Goal: Information Seeking & Learning: Learn about a topic

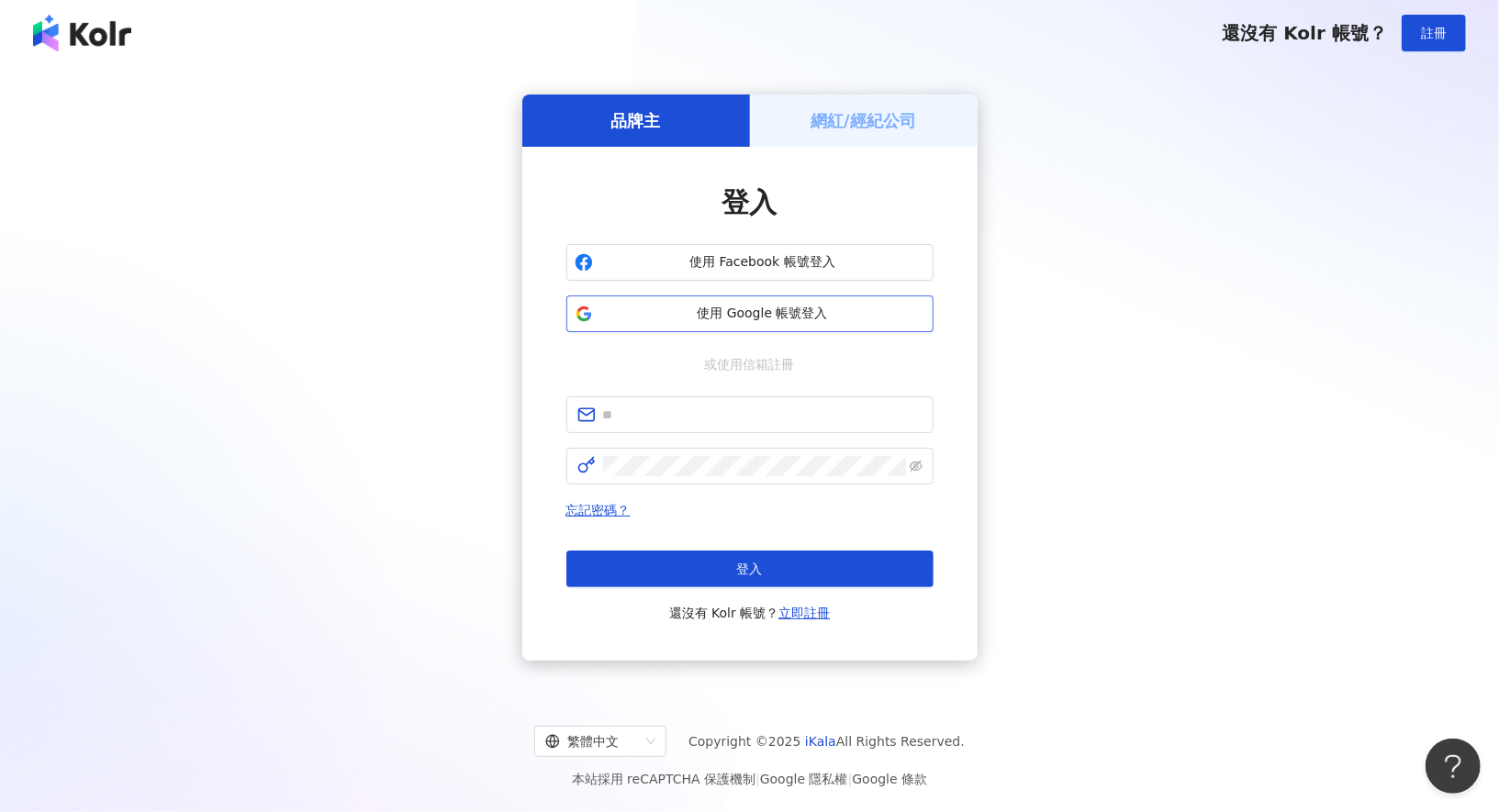
click at [759, 325] on button "使用 Google 帳號登入" at bounding box center [750, 314] width 368 height 37
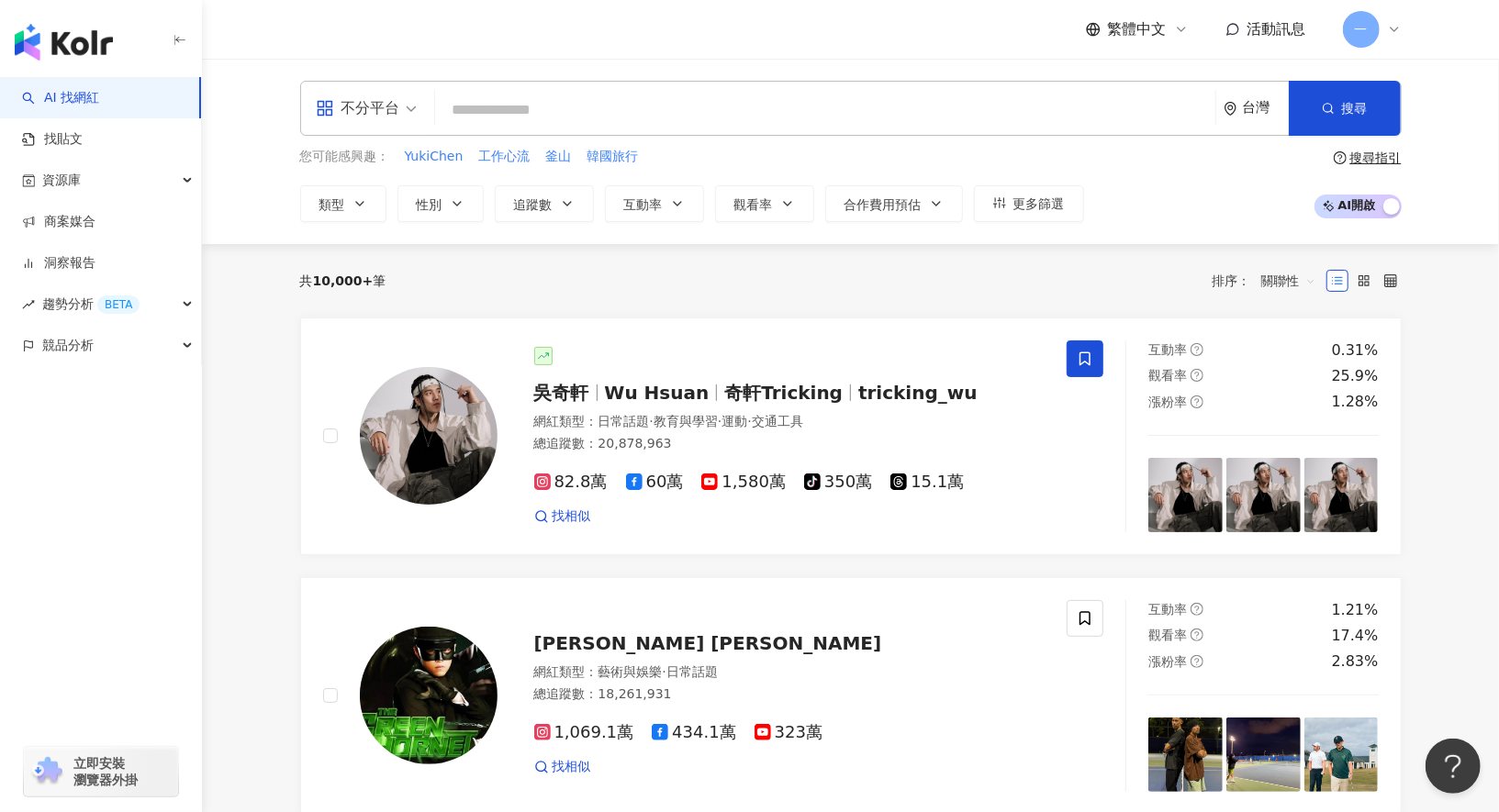
type input "*"
type input "**"
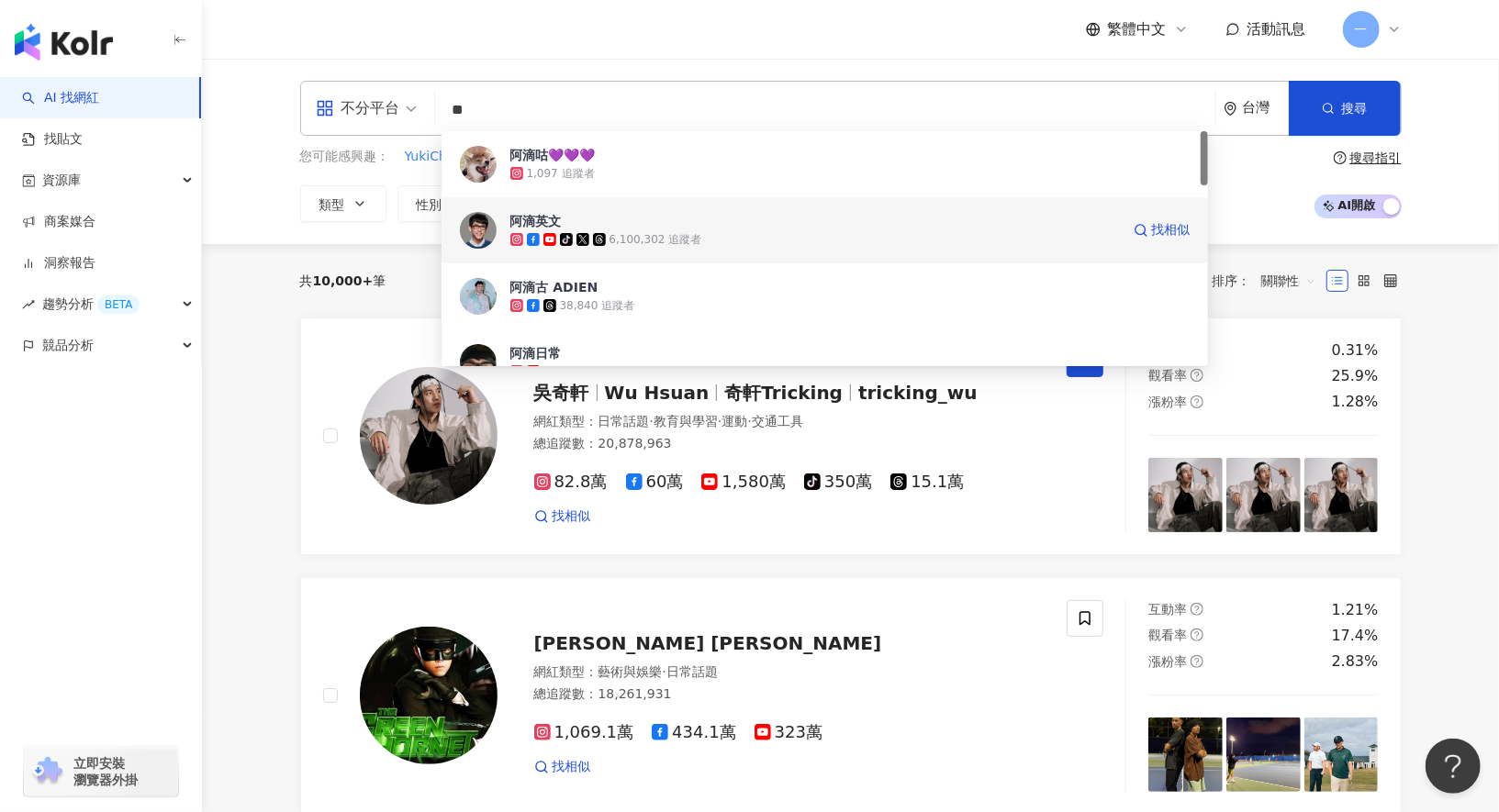
click at [619, 228] on span "阿滴英文" at bounding box center [815, 221] width 610 height 19
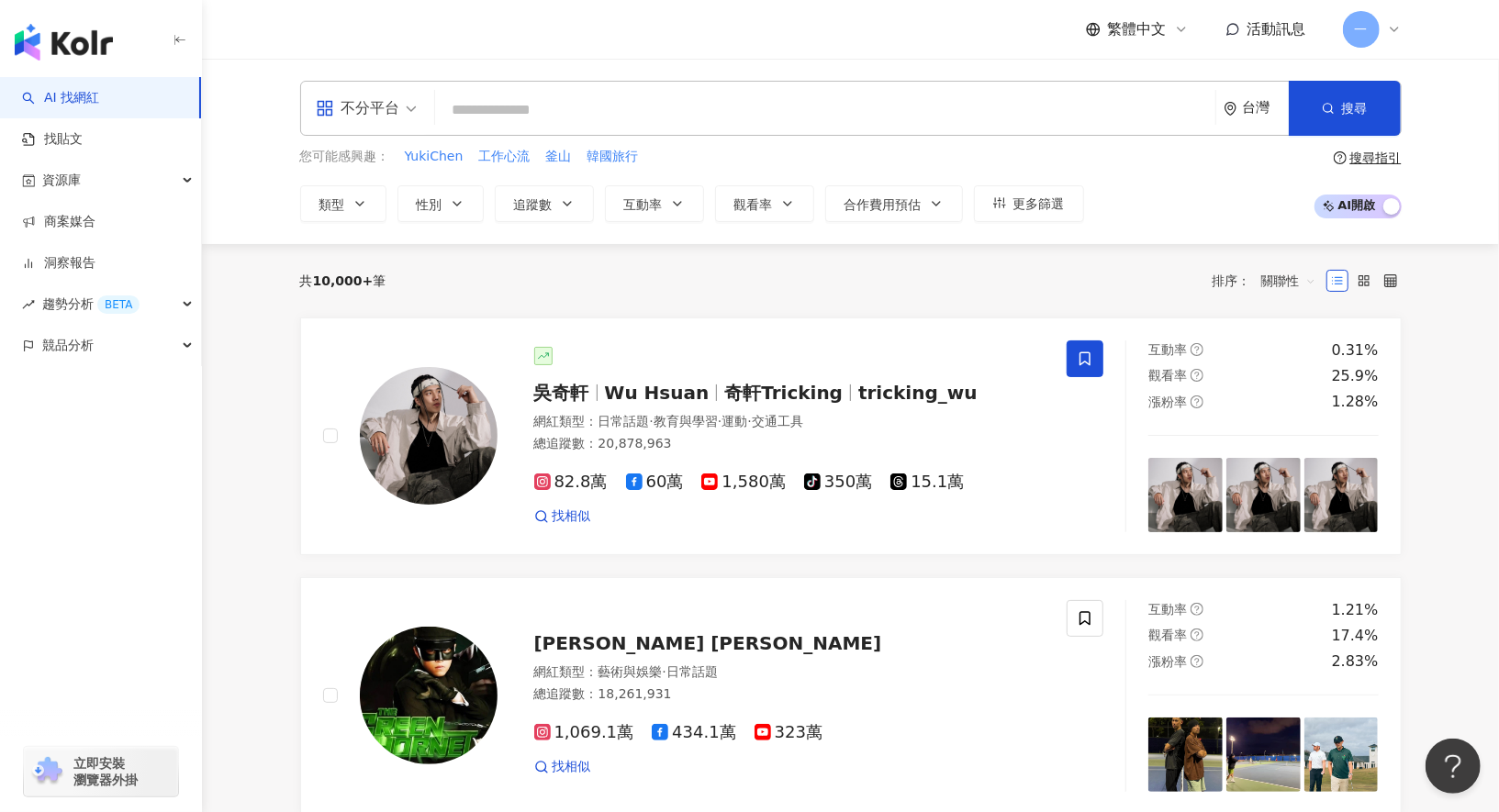
type input "*"
type input "**"
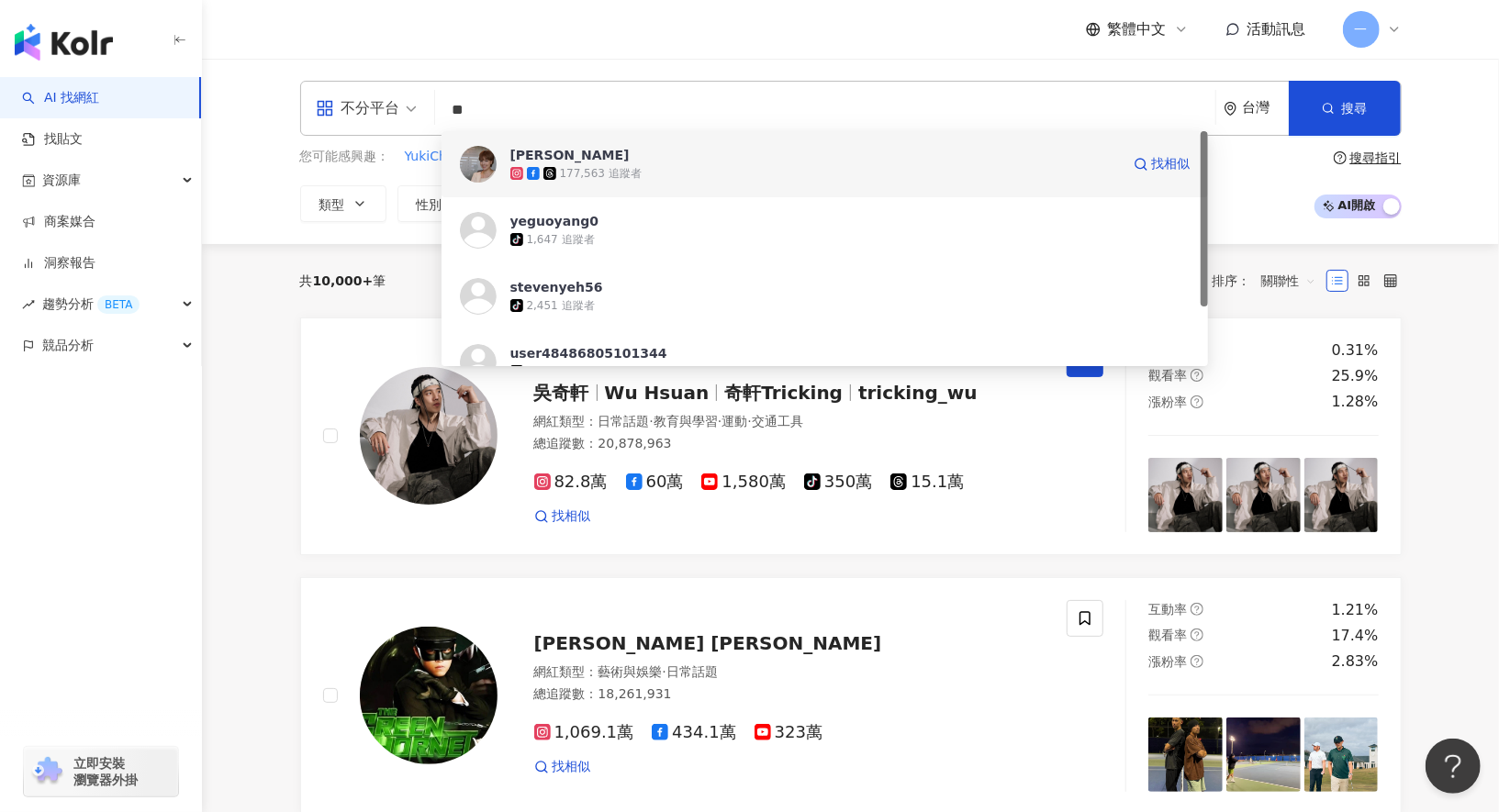
click at [588, 163] on span "[PERSON_NAME]" at bounding box center [815, 155] width 610 height 19
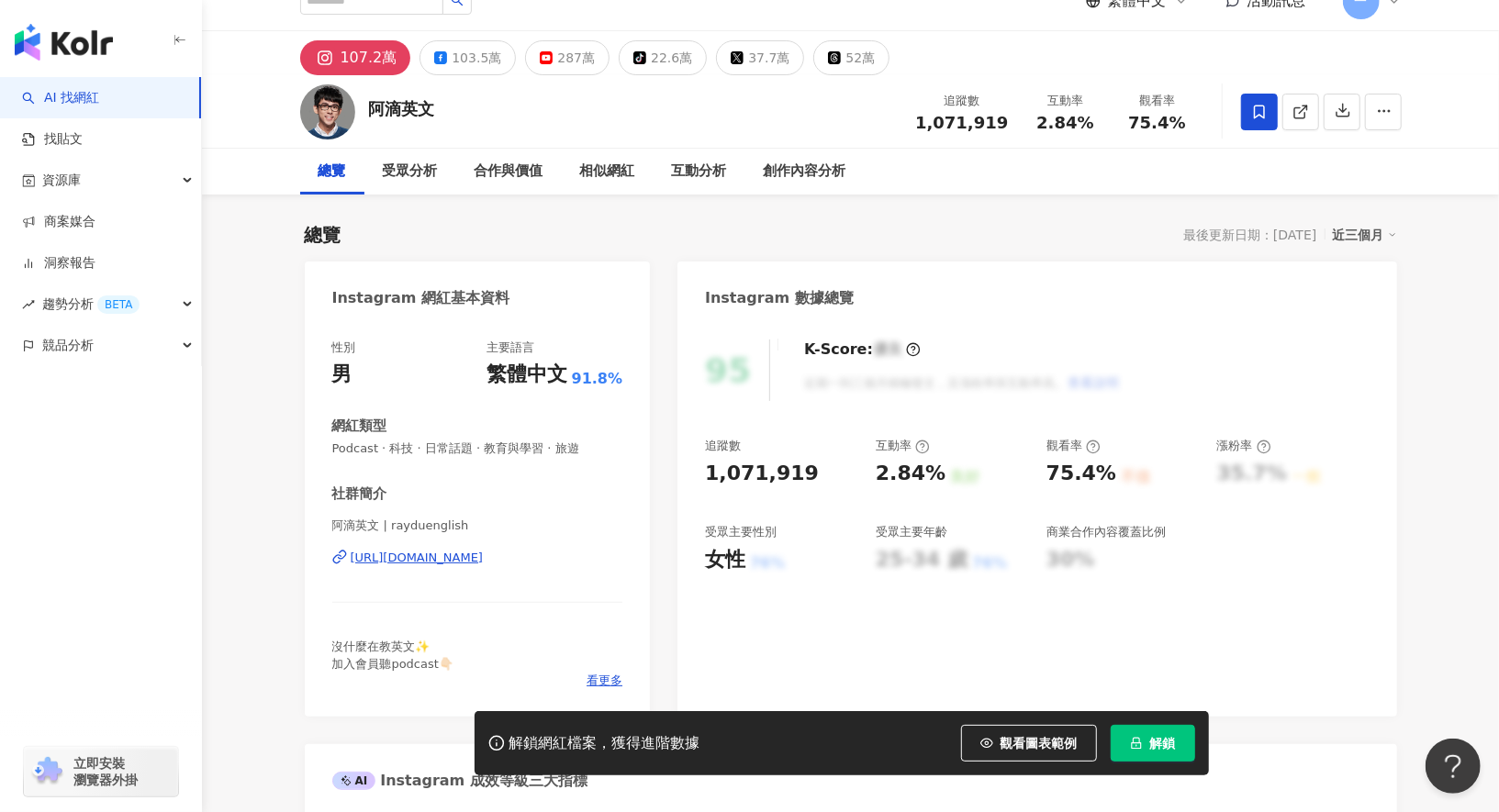
scroll to position [76, 0]
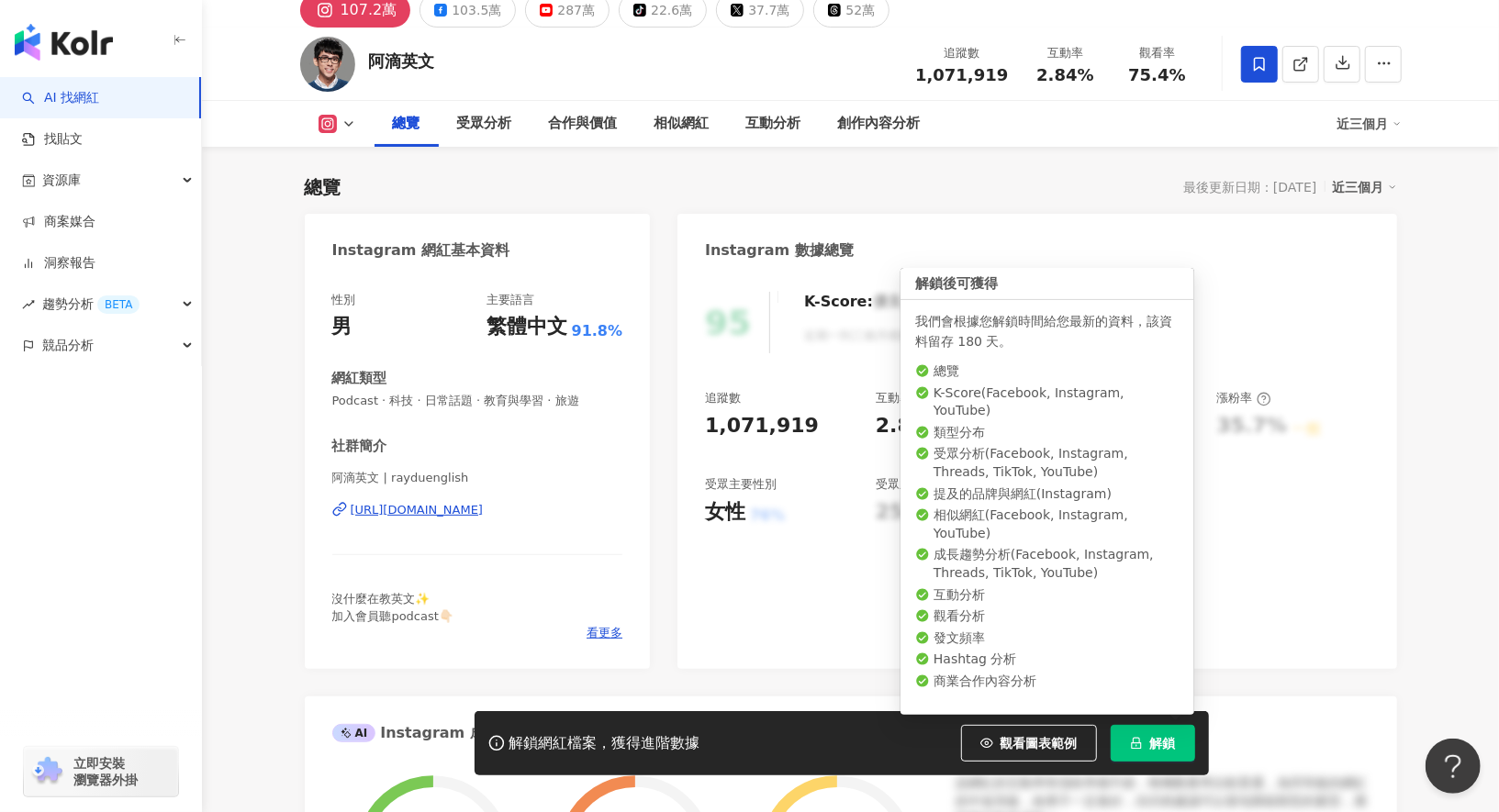
click at [1167, 742] on span "解鎖" at bounding box center [1163, 743] width 26 height 15
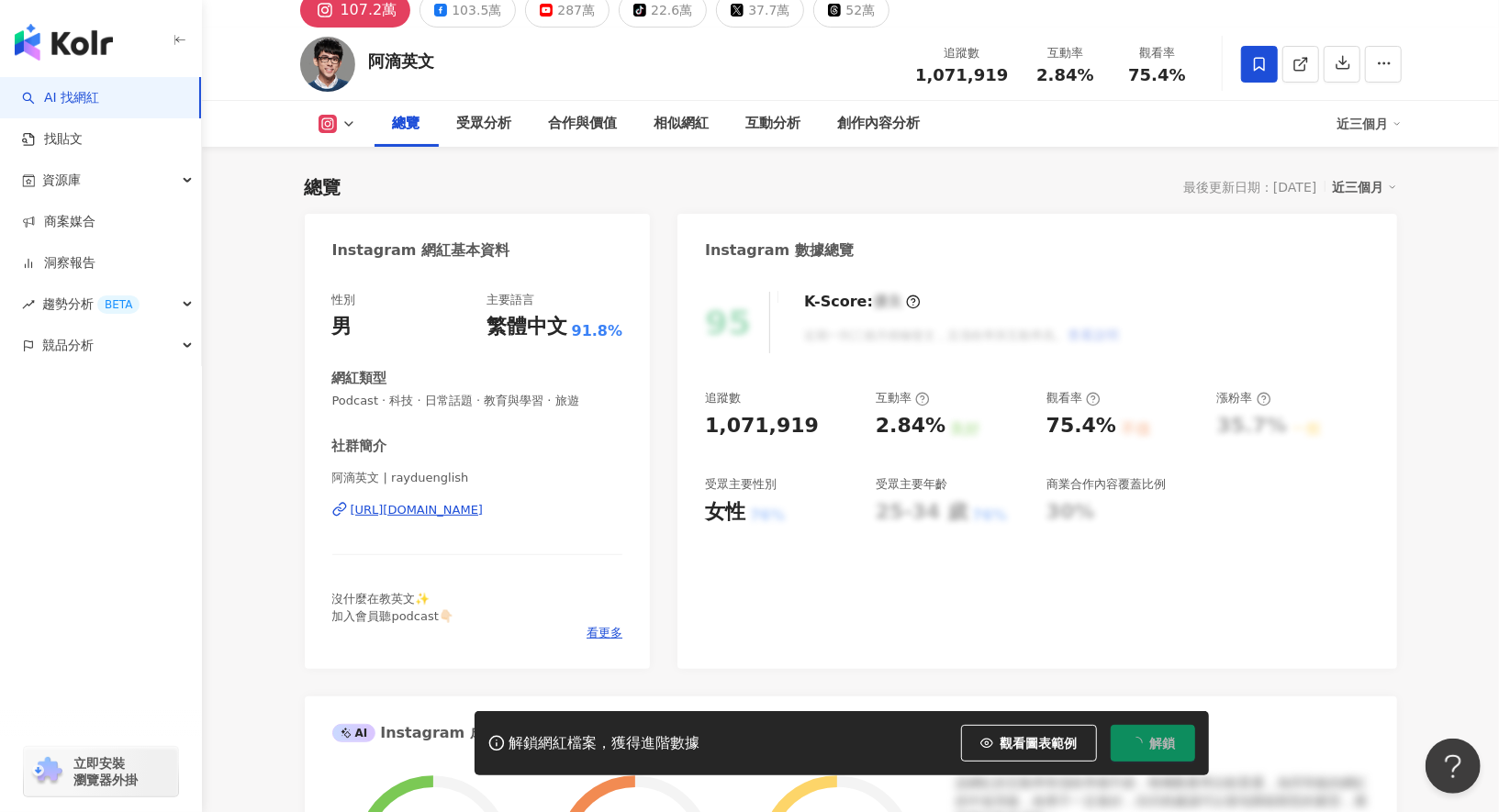
scroll to position [96, 0]
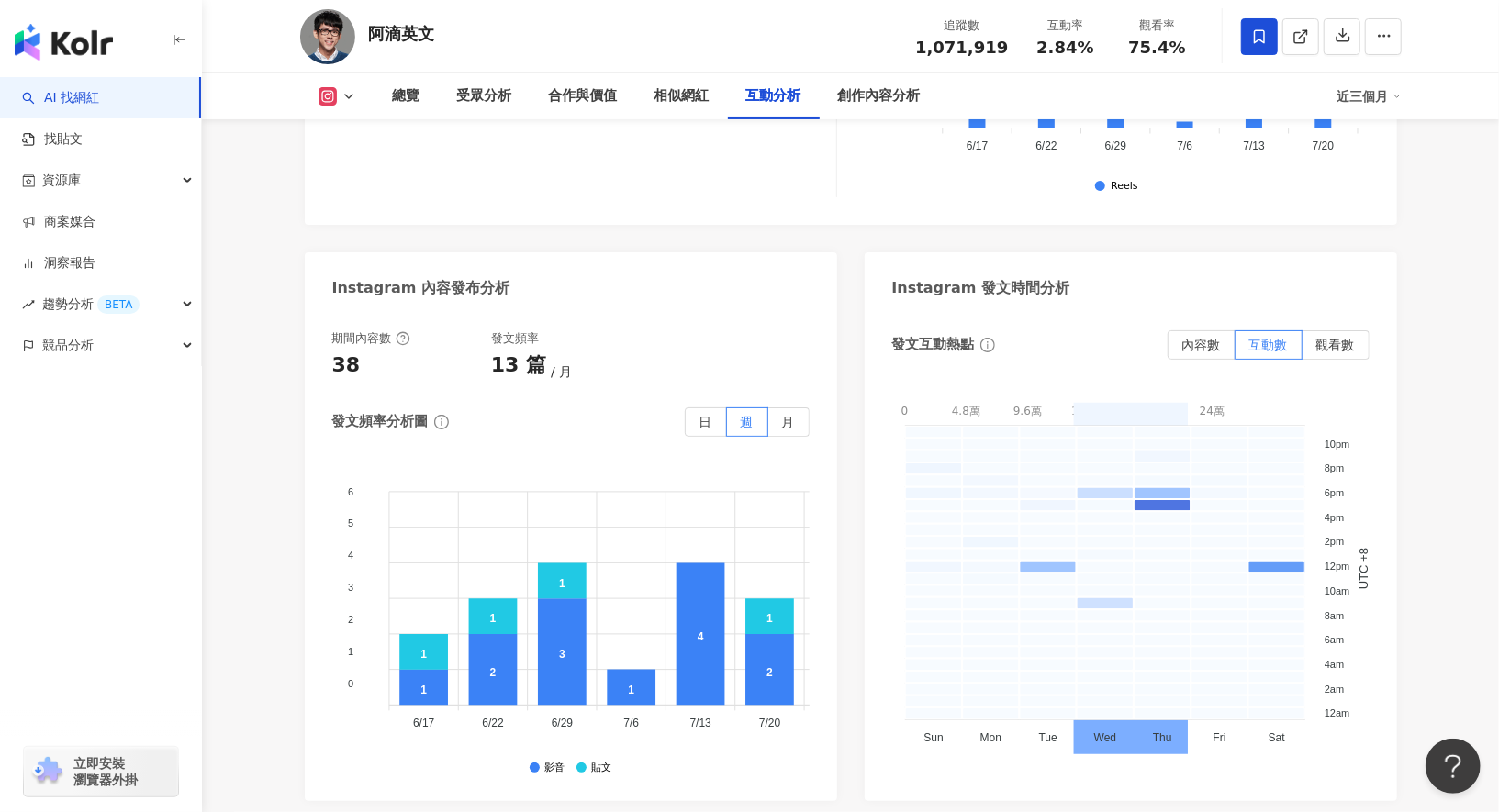
scroll to position [4577, 0]
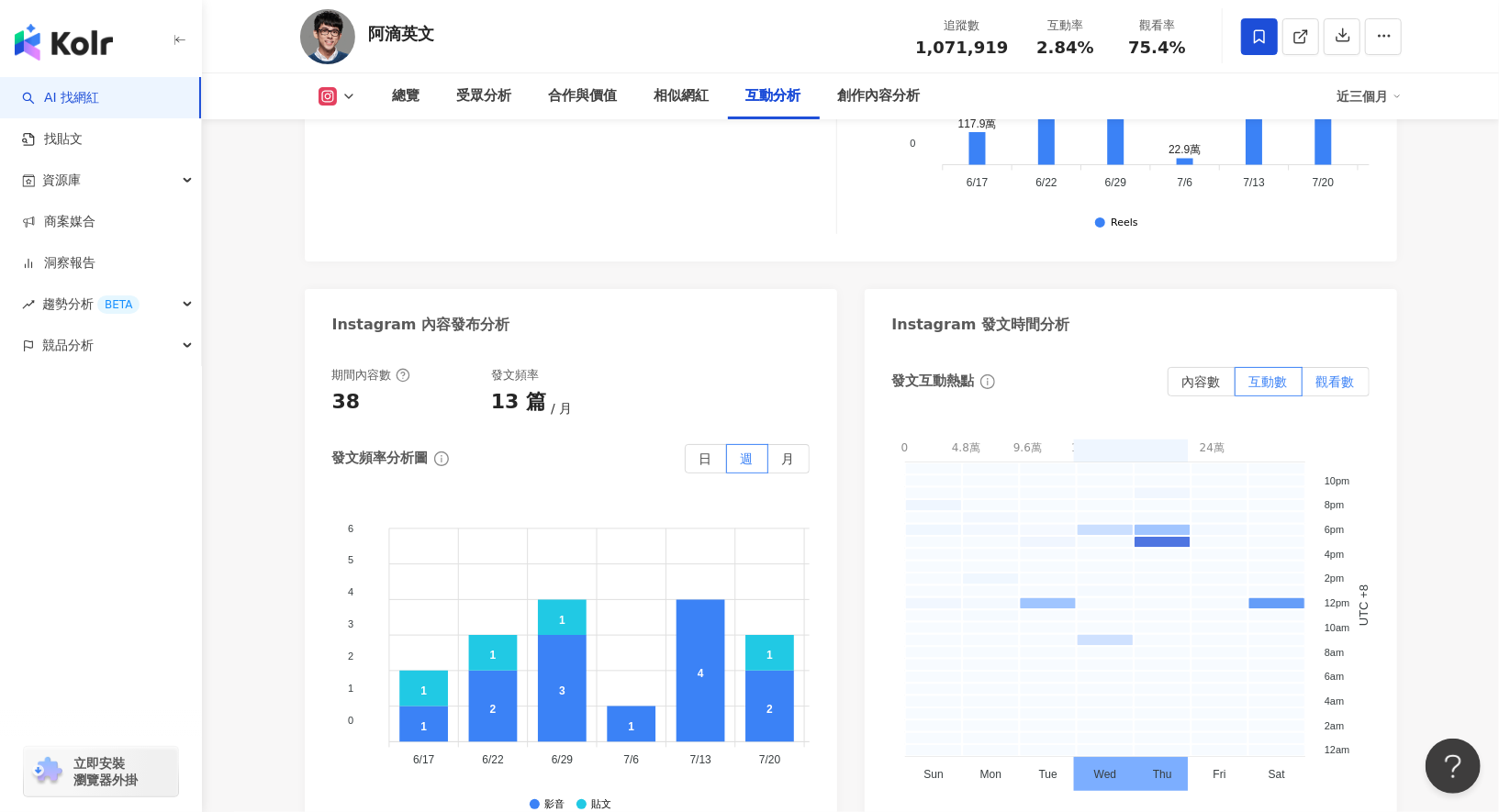
click at [1350, 374] on span "觀看數" at bounding box center [1336, 381] width 39 height 15
click at [1365, 428] on div "0 - 1254990.8 1254990.8 - 2509981.6 2509981.6 - 3764972.4 3764972.4 - 5019963.2…" at bounding box center [1131, 520] width 477 height 184
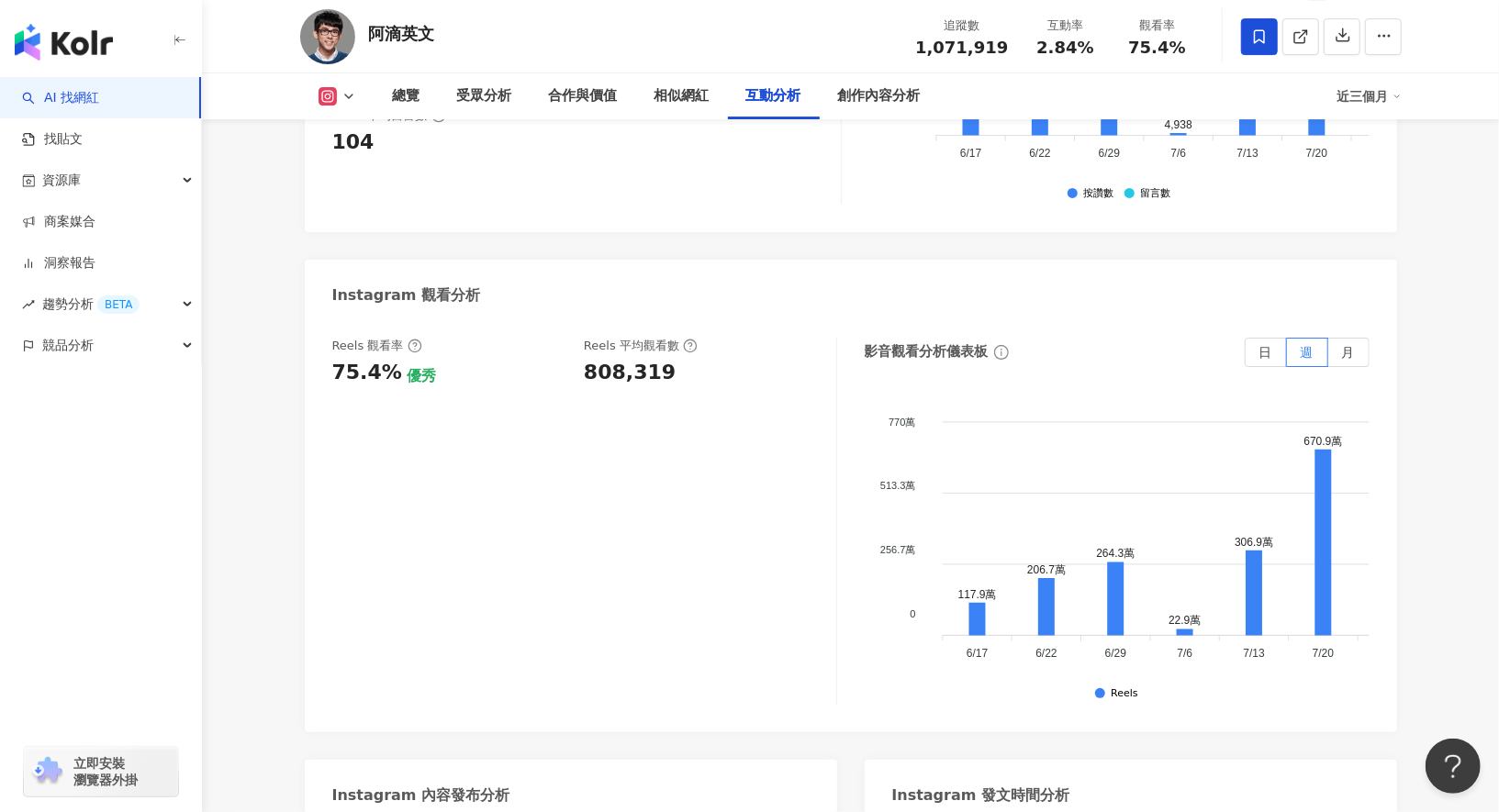
scroll to position [4077, 0]
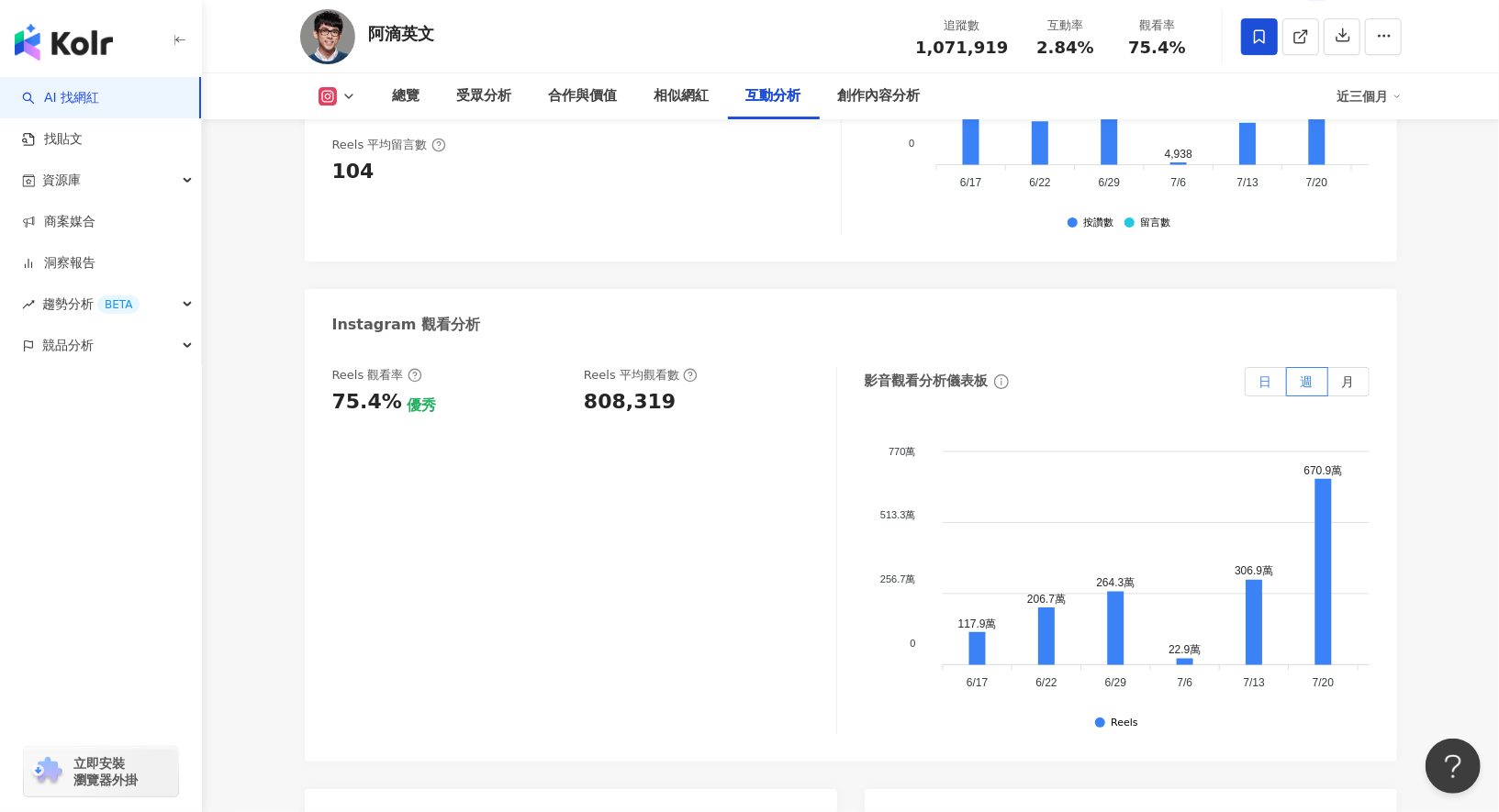
click at [1269, 367] on label "日" at bounding box center [1265, 382] width 42 height 30
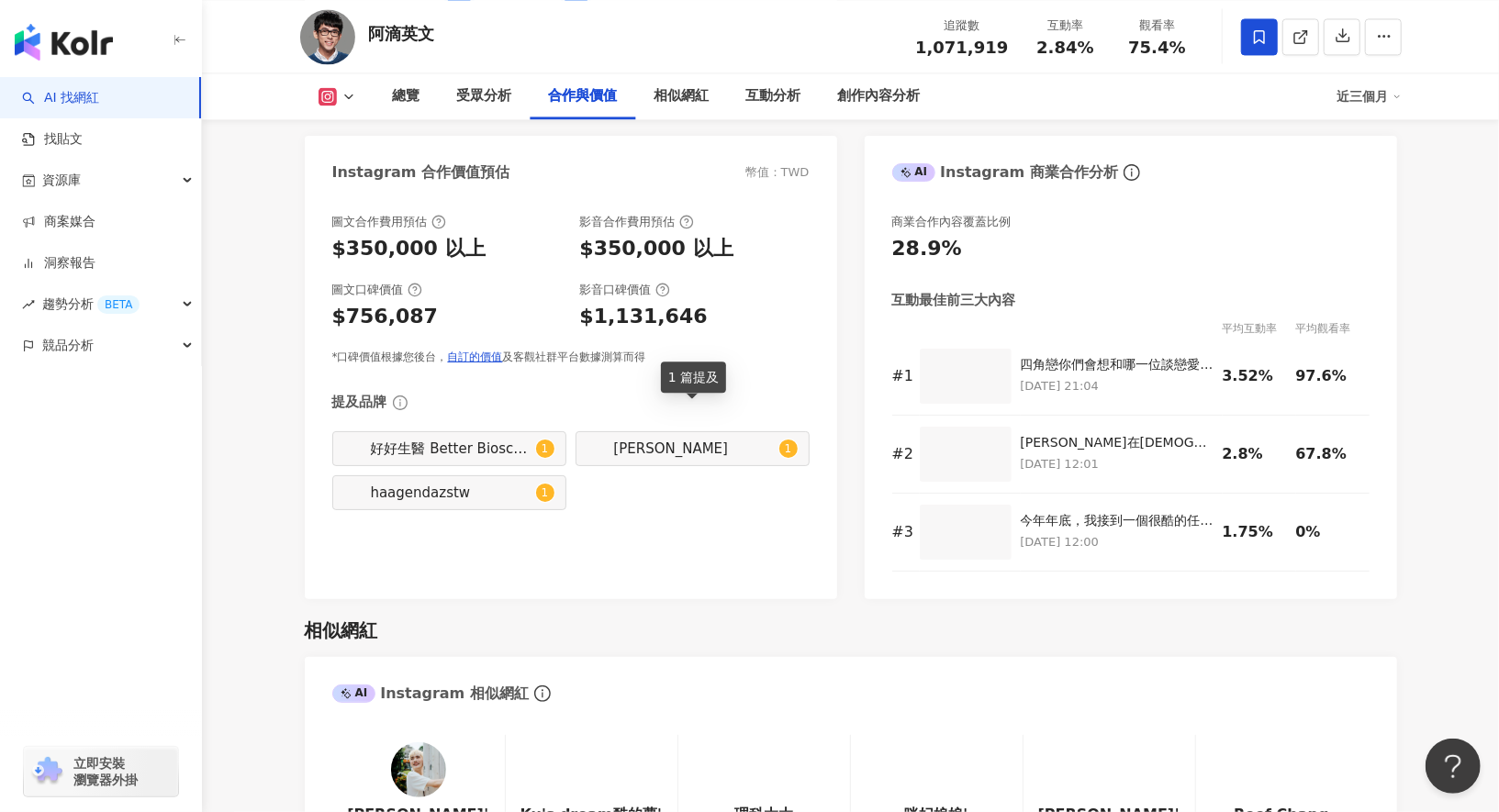
scroll to position [2361, 0]
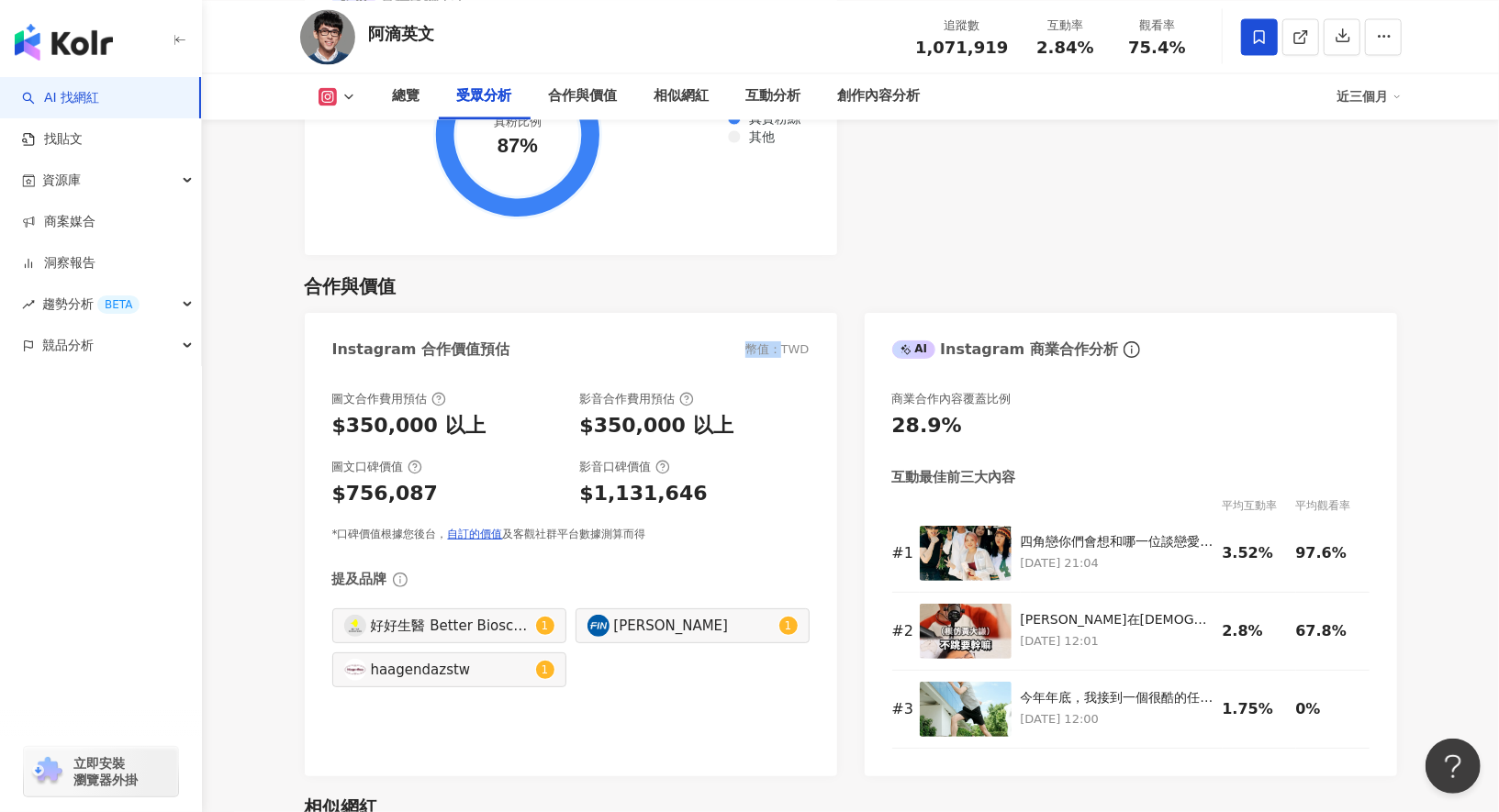
drag, startPoint x: 745, startPoint y: 322, endPoint x: 796, endPoint y: 322, distance: 51.0
click at [796, 322] on div "Instagram 合作價值預估 幣值：TWD" at bounding box center [571, 342] width 533 height 59
click at [796, 342] on div "幣值：TWD" at bounding box center [777, 350] width 64 height 17
drag, startPoint x: 821, startPoint y: 322, endPoint x: 722, endPoint y: 322, distance: 99.0
click at [724, 322] on div "Instagram 合作價值預估 幣值：TWD" at bounding box center [571, 342] width 533 height 59
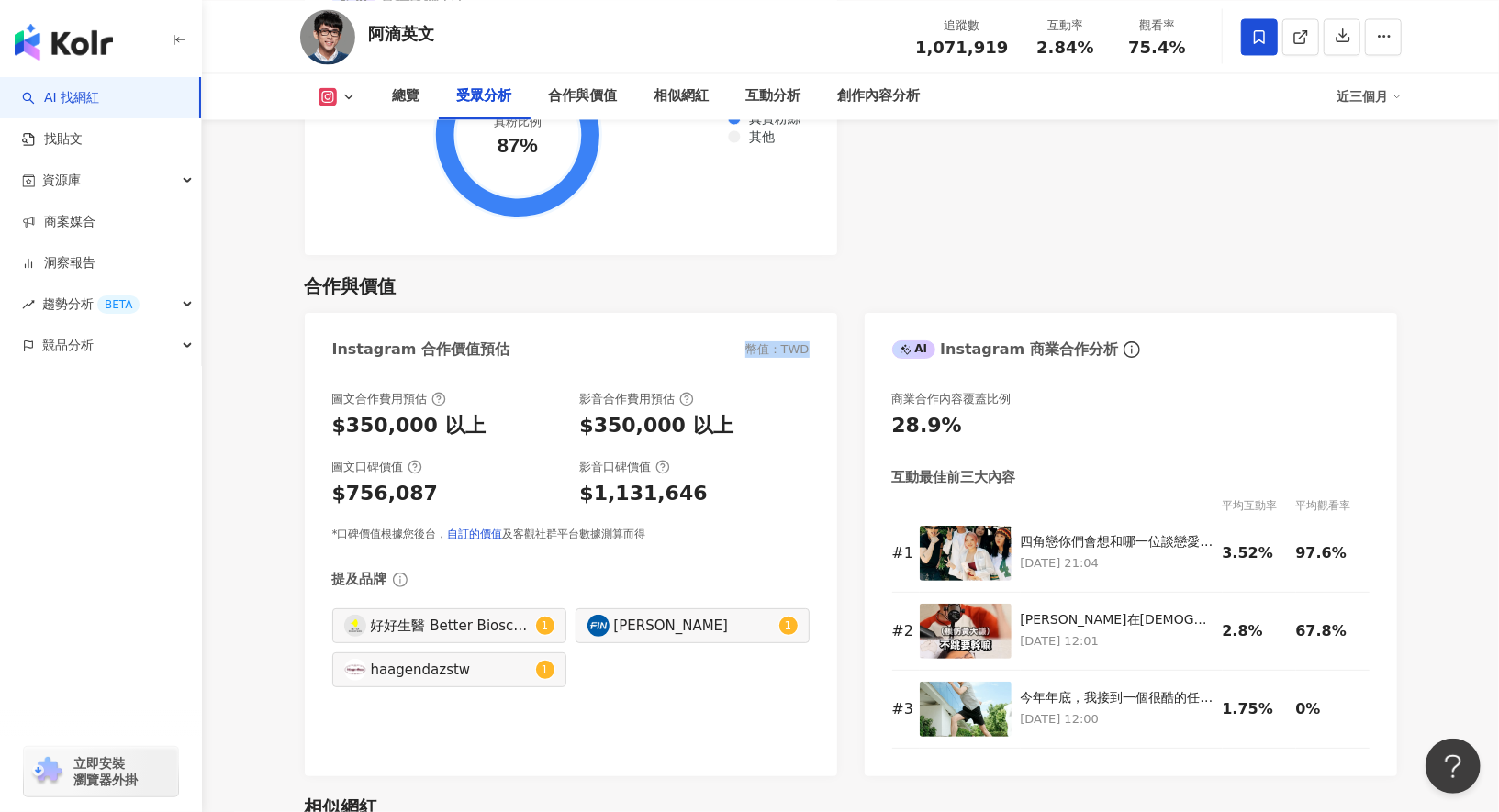
click at [722, 322] on div "Instagram 合作價值預估 幣值：TWD" at bounding box center [571, 342] width 533 height 59
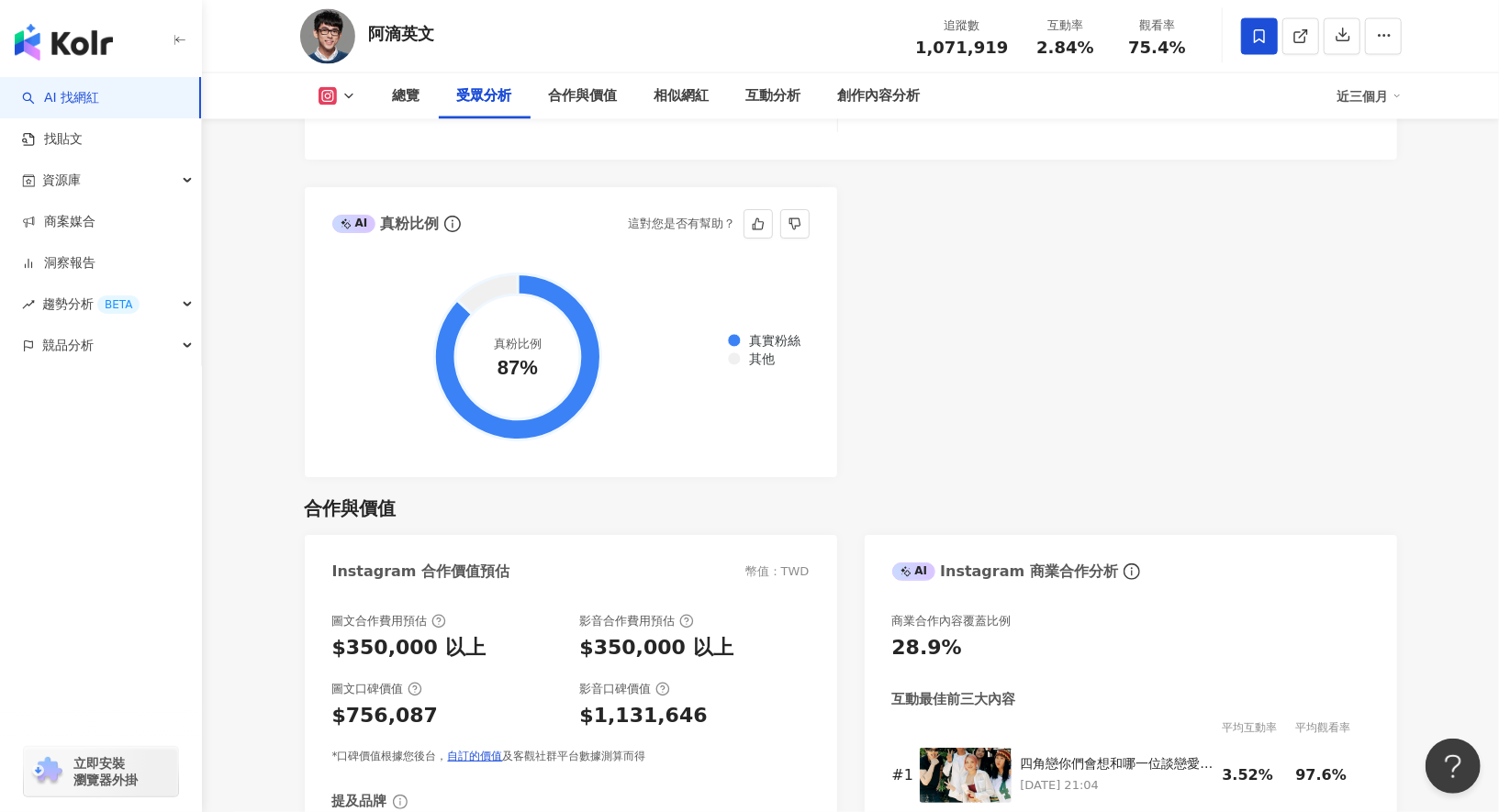
scroll to position [2342, 0]
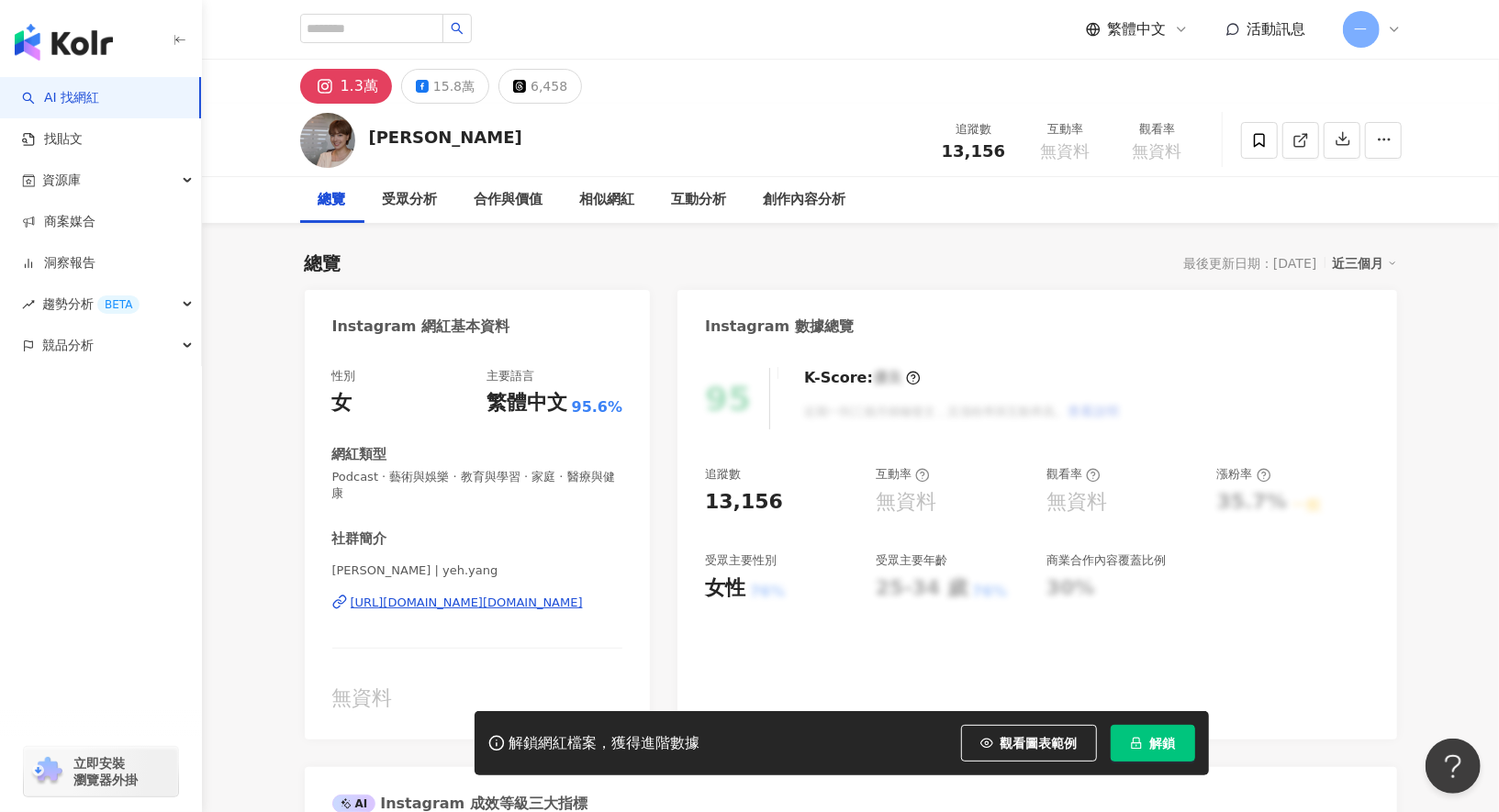
click at [1165, 755] on button "解鎖" at bounding box center [1153, 743] width 84 height 37
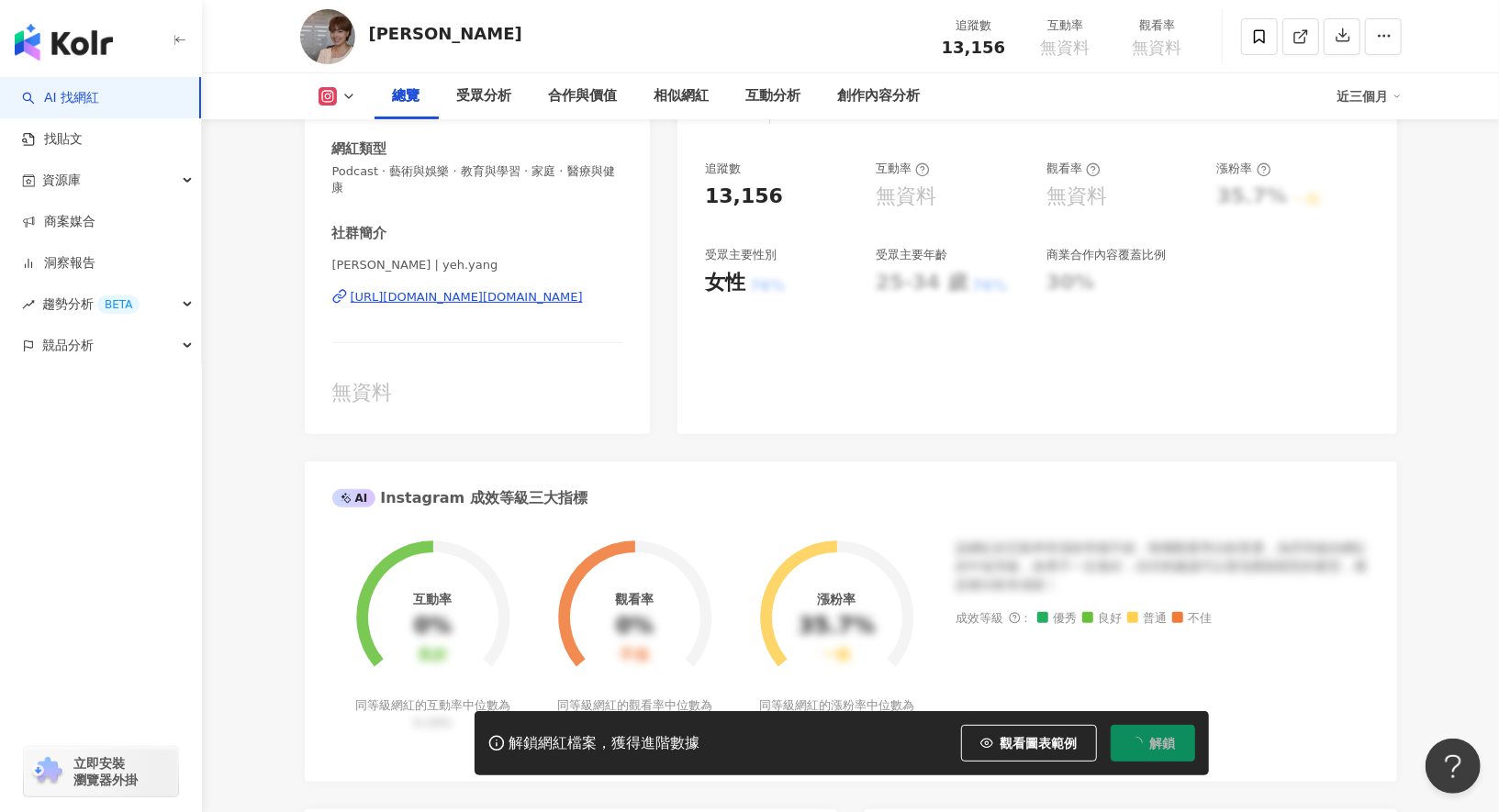
scroll to position [130, 0]
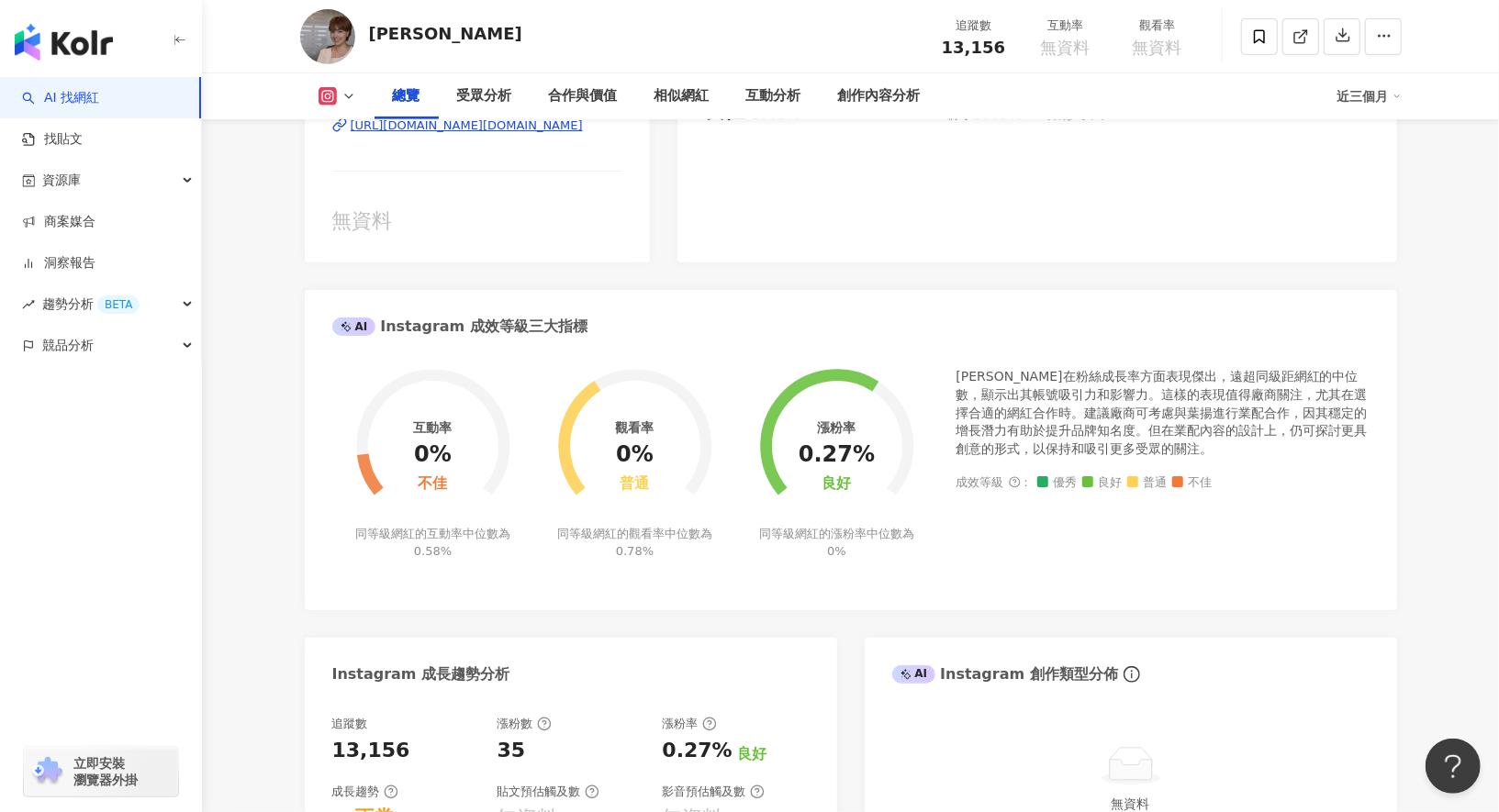
scroll to position [385, 0]
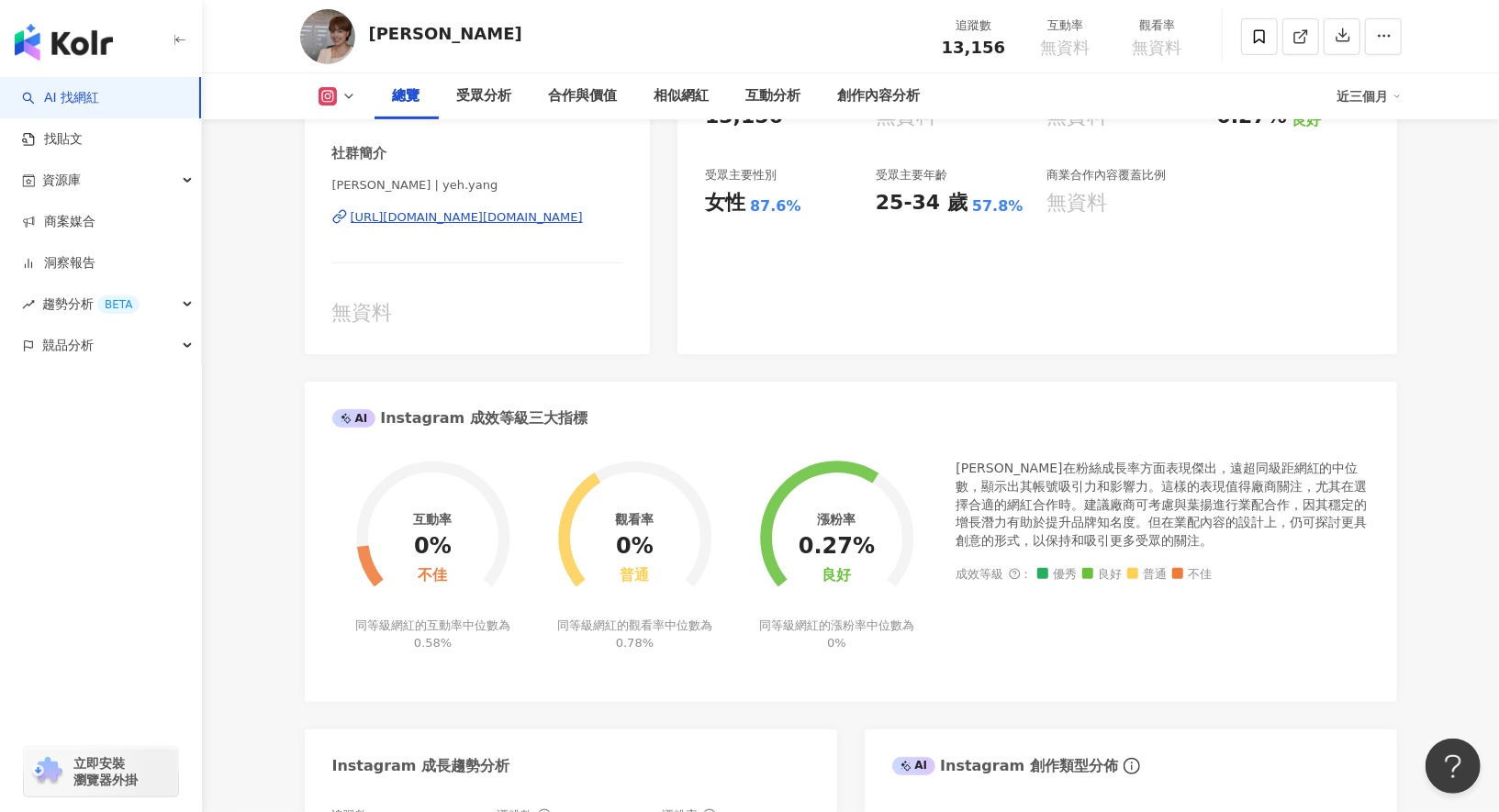
click at [349, 87] on button at bounding box center [337, 97] width 74 height 19
click at [365, 176] on button "Facebook" at bounding box center [366, 173] width 110 height 26
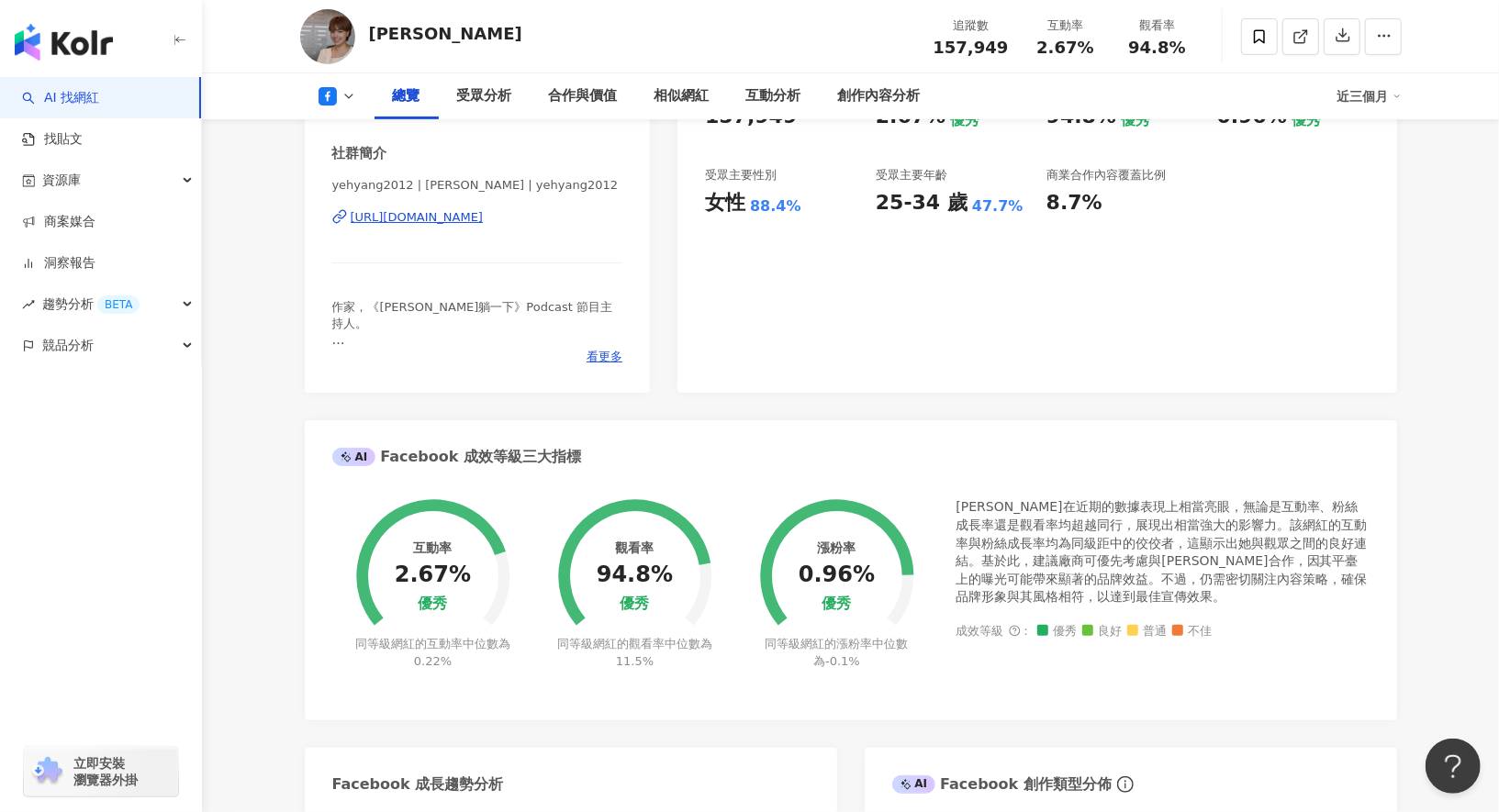
click at [716, 365] on div "91 K-Score : 優良 近期一到三個月積極發文，且漲粉率與互動率高。 查看說明 追蹤數 157,949 互動率 2.67% 優秀 觀看率 94.8% …" at bounding box center [1037, 178] width 718 height 429
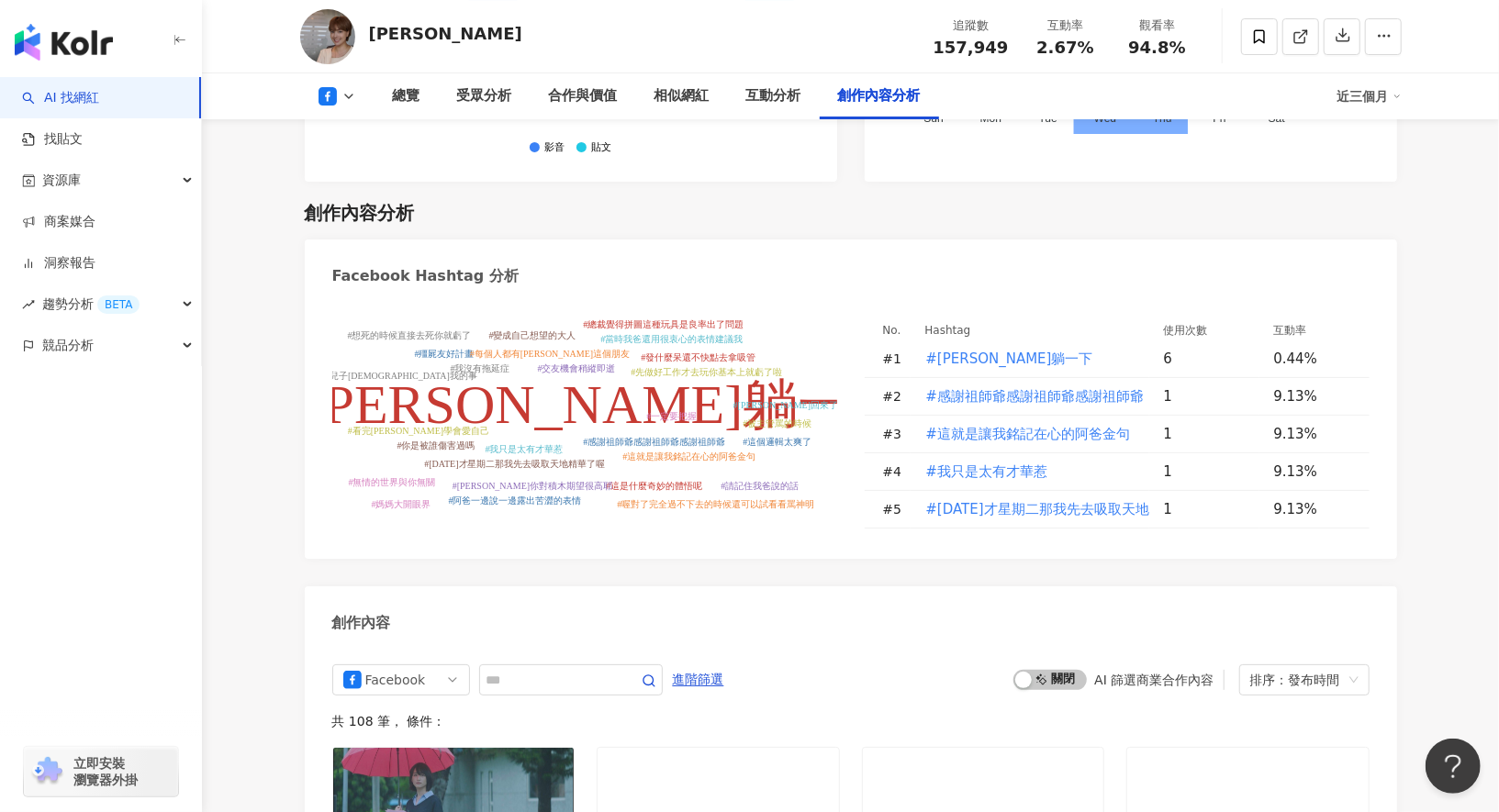
scroll to position [4348, 0]
